Goal: Navigation & Orientation: Find specific page/section

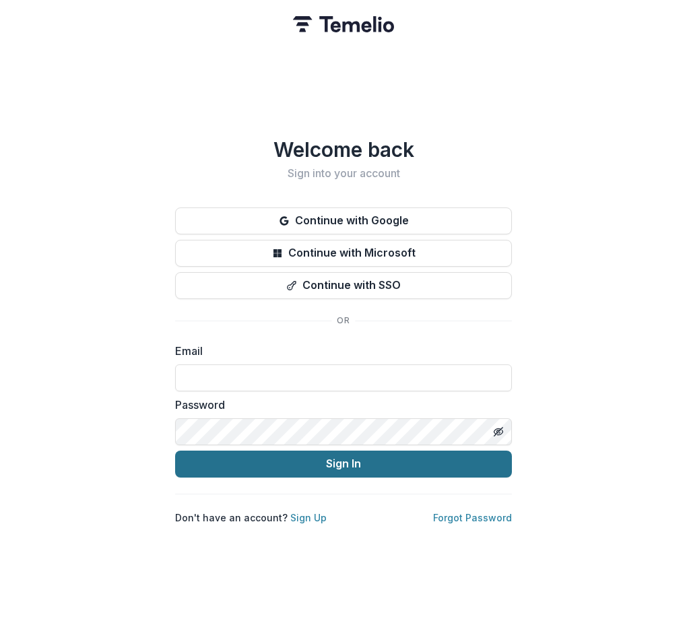
type input "**********"
click at [456, 467] on button "Sign In" at bounding box center [343, 464] width 337 height 27
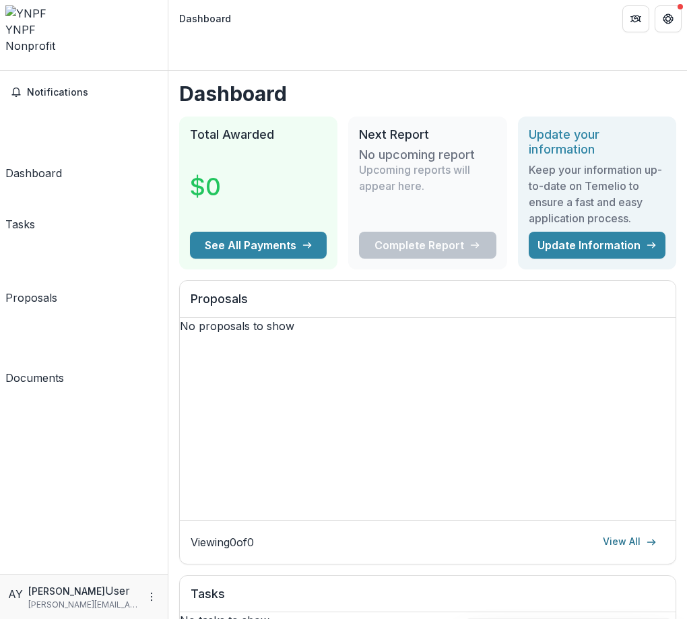
click at [461, 81] on h1 "Dashboard" at bounding box center [427, 93] width 497 height 24
click at [88, 28] on div "YNPF Nonprofit" at bounding box center [83, 29] width 157 height 48
click at [142, 15] on div "YNPF Nonprofit Nonprofits Young Nonprofit Foundation YNPF Team Settings Settings" at bounding box center [83, 37] width 157 height 65
click at [5, 66] on button "Open entity switcher" at bounding box center [5, 66] width 0 height 0
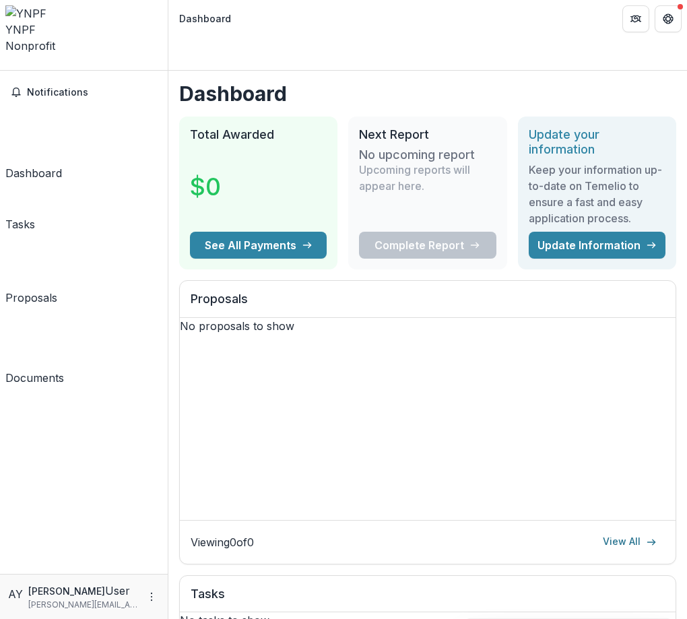
click at [35, 216] on div "Tasks" at bounding box center [20, 224] width 30 height 16
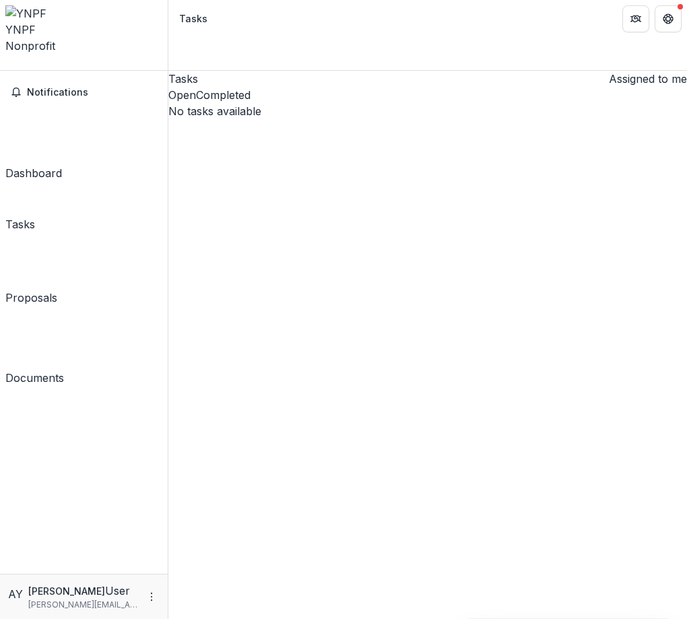
click at [57, 290] on div "Proposals" at bounding box center [31, 298] width 52 height 16
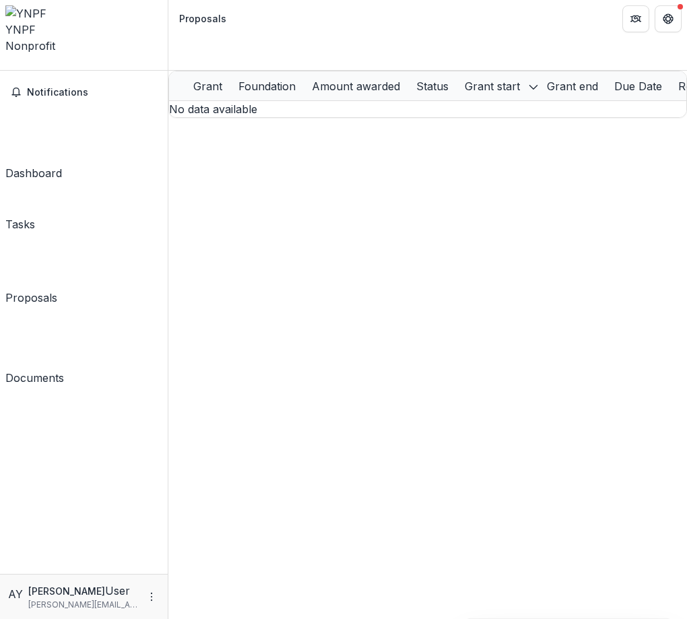
click at [64, 370] on div "Documents" at bounding box center [34, 378] width 59 height 16
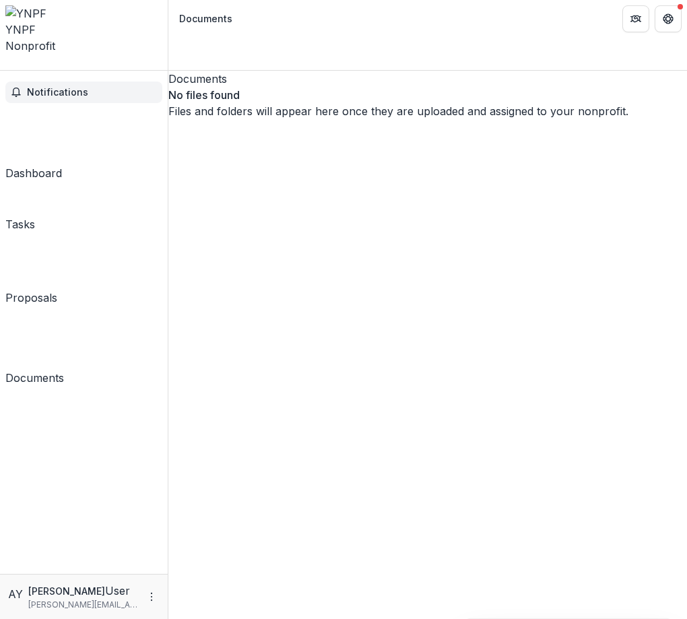
click at [73, 87] on span "Notifications" at bounding box center [92, 92] width 130 height 11
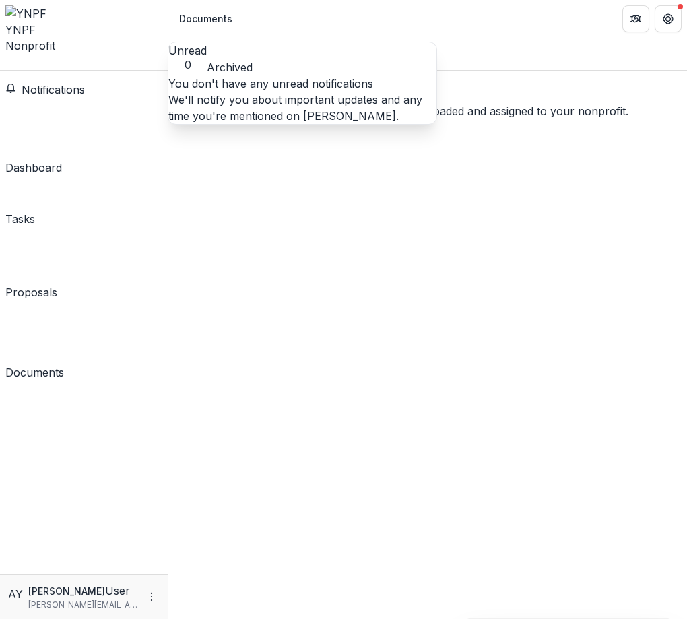
click at [62, 160] on div "Dashboard" at bounding box center [33, 168] width 57 height 16
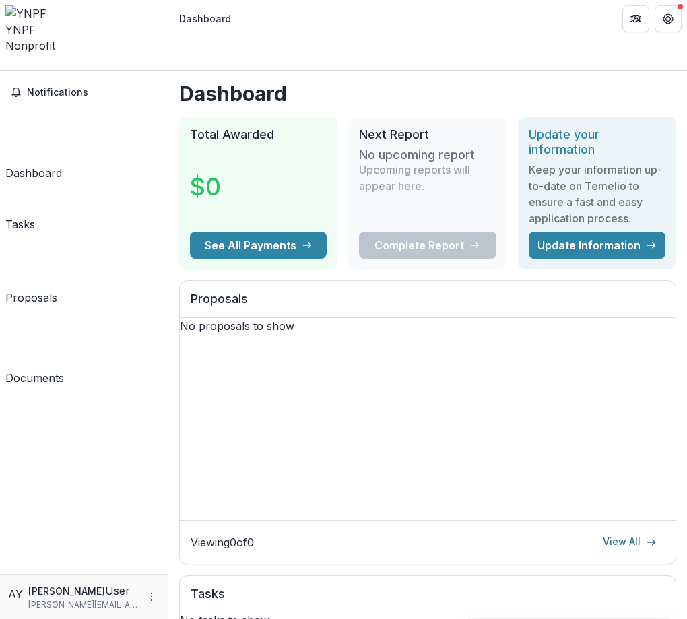
click at [57, 290] on div "Proposals" at bounding box center [31, 298] width 52 height 16
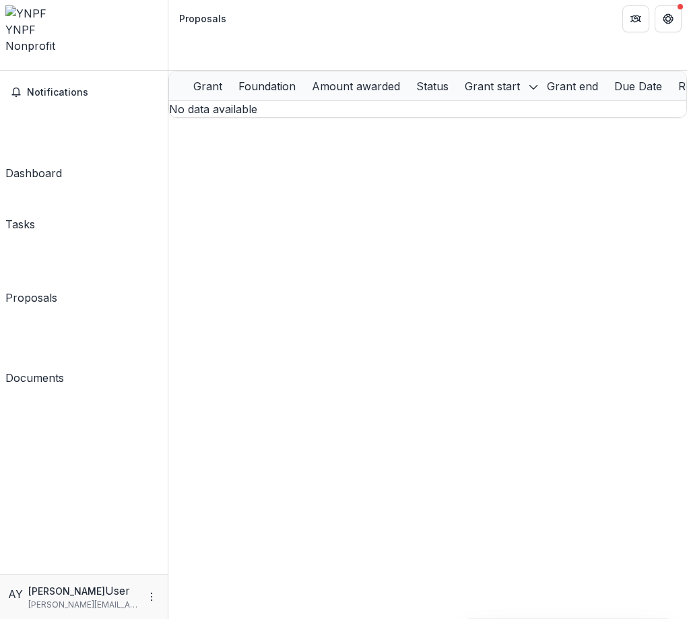
click at [35, 216] on div "Tasks" at bounding box center [20, 224] width 30 height 16
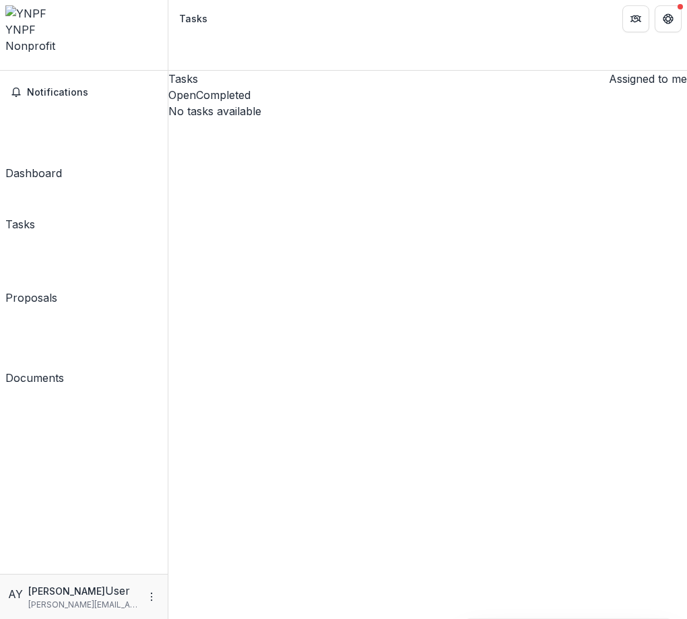
click at [62, 165] on div "Dashboard" at bounding box center [33, 173] width 57 height 16
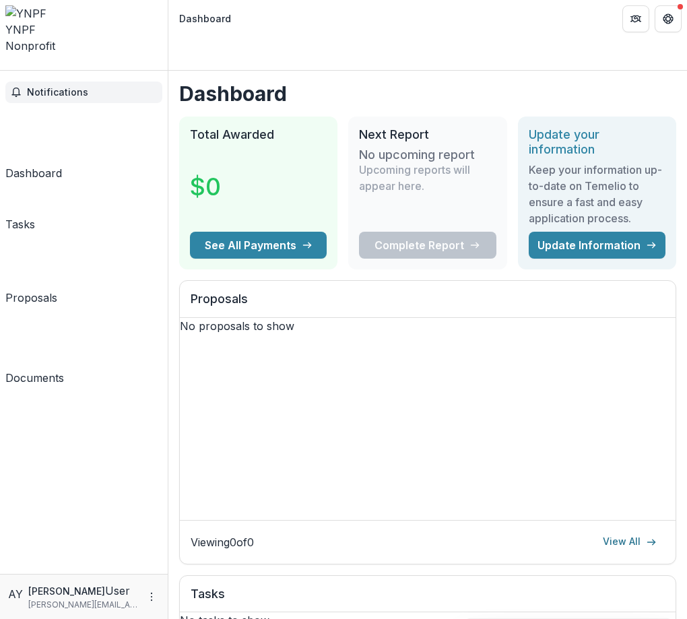
click at [79, 87] on span "Notifications" at bounding box center [92, 92] width 130 height 11
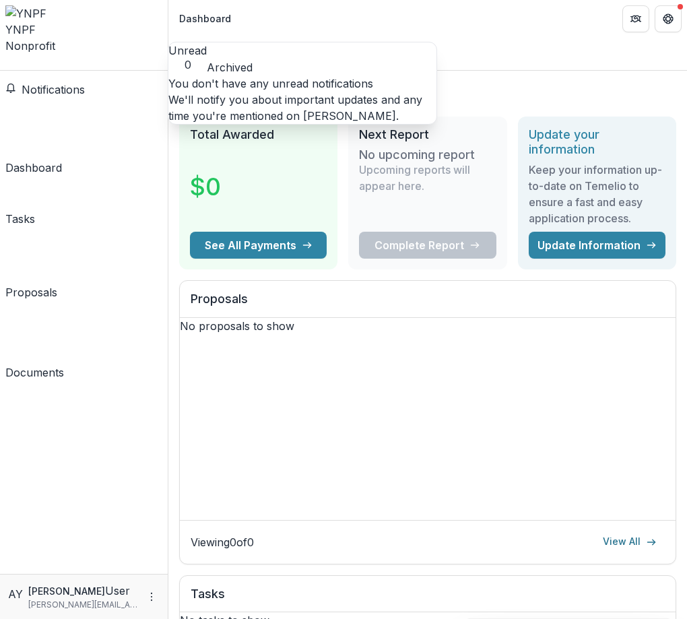
click at [79, 83] on span "Notifications" at bounding box center [53, 89] width 63 height 13
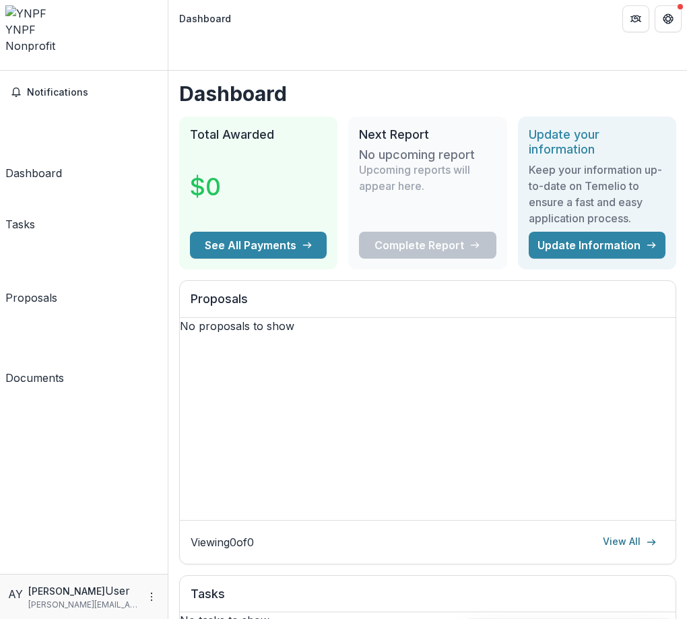
click at [131, 13] on div "YNPF Nonprofit" at bounding box center [83, 29] width 157 height 48
click at [670, 24] on button "Get Help" at bounding box center [668, 18] width 27 height 27
click at [640, 21] on icon "Partners" at bounding box center [640, 18] width 1 height 5
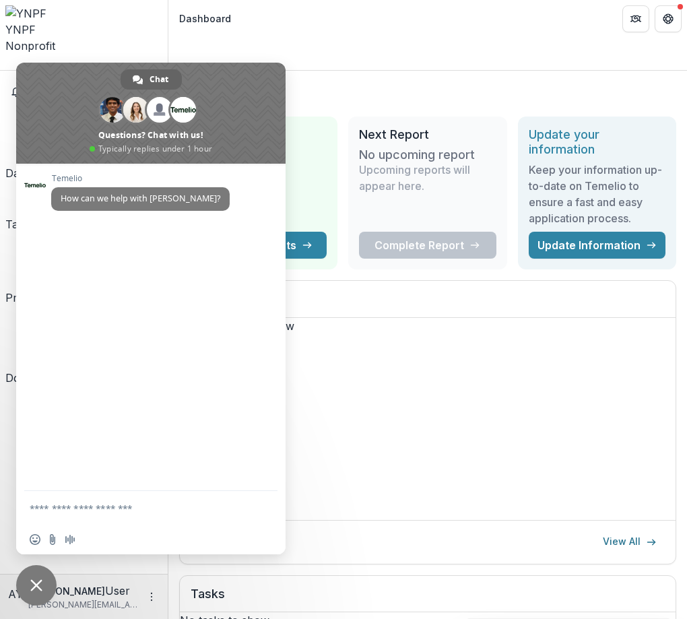
click at [296, 23] on header "Dashboard" at bounding box center [427, 18] width 519 height 37
click at [40, 587] on span "Close chat" at bounding box center [36, 585] width 12 height 12
